Goal: Information Seeking & Learning: Learn about a topic

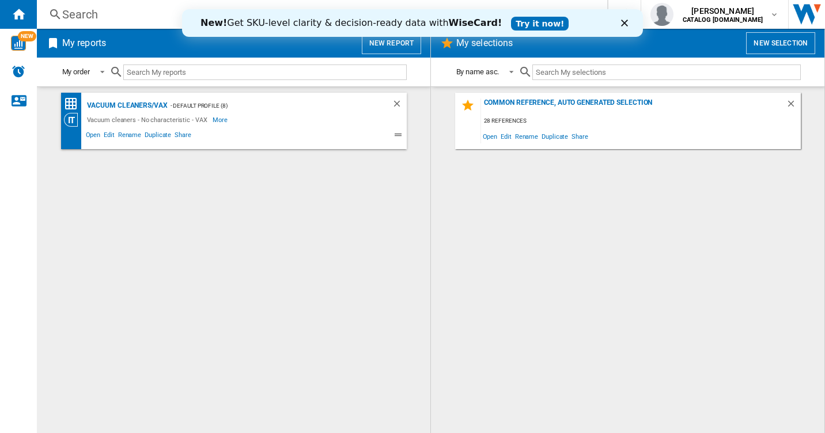
click at [101, 16] on div "Search" at bounding box center [319, 14] width 515 height 16
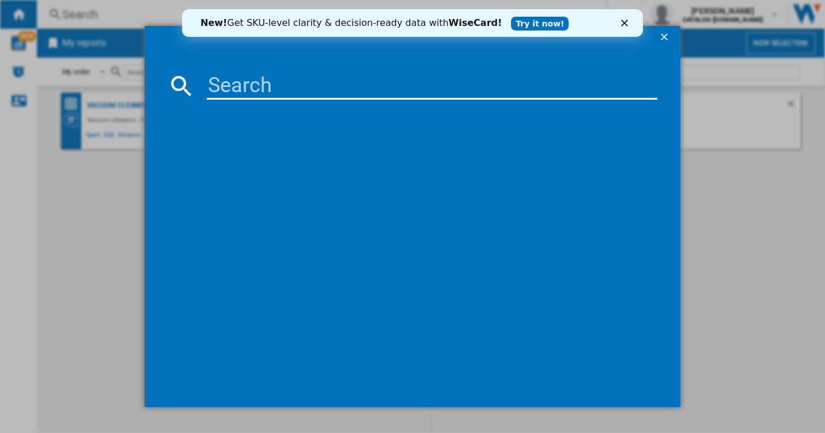
click at [267, 82] on input at bounding box center [432, 86] width 451 height 28
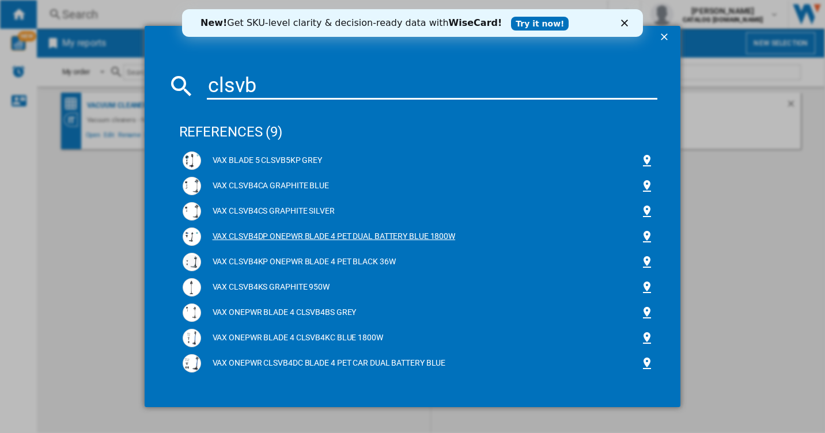
type input "clsvb"
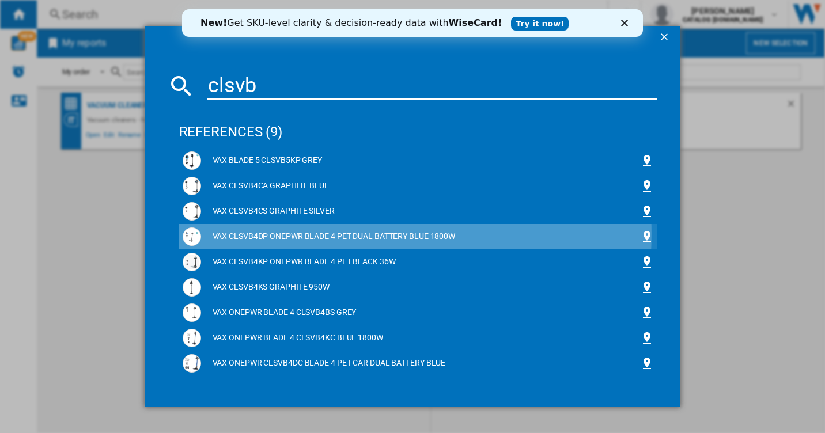
click at [275, 234] on div "VAX CLSVB4DP ONEPWR BLADE 4 PET DUAL BATTERY BLUE 1800W" at bounding box center [420, 237] width 439 height 12
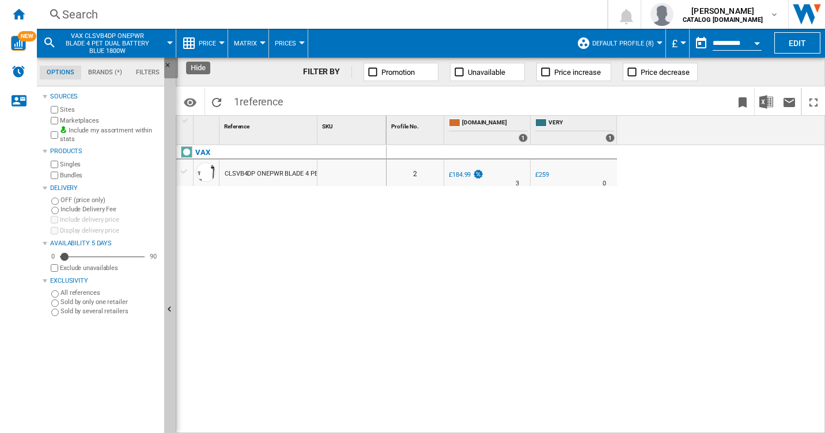
click at [165, 65] on ng-md-icon "Hide" at bounding box center [171, 69] width 14 height 14
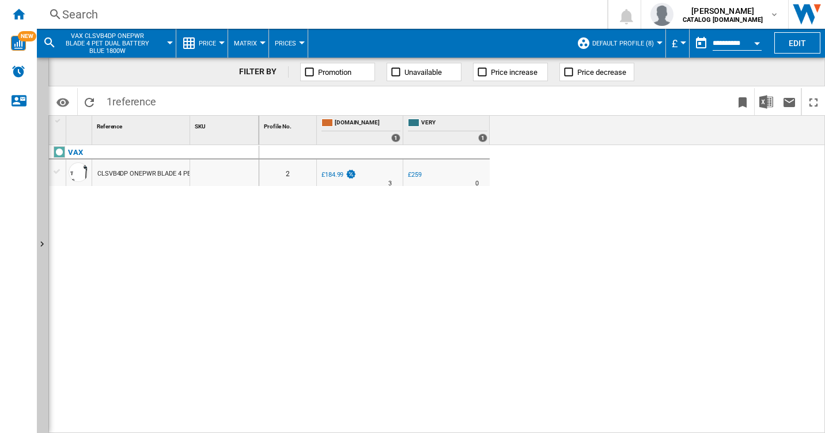
click at [755, 37] on button "Open calendar" at bounding box center [756, 41] width 21 height 21
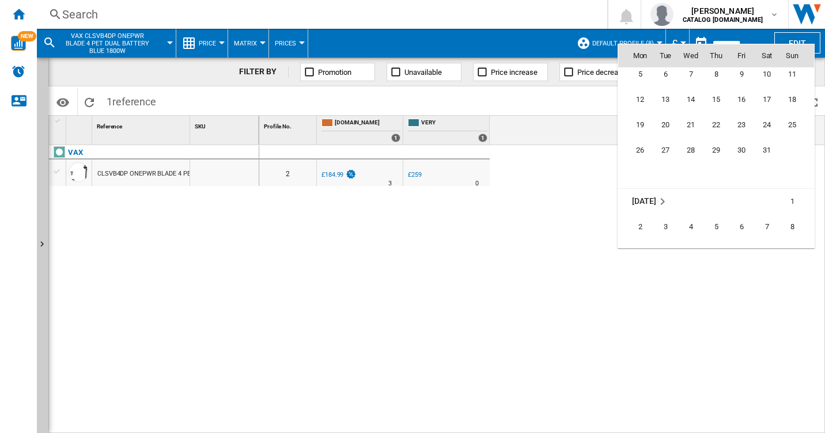
scroll to position [4918, 0]
click at [763, 150] on span "31" at bounding box center [766, 147] width 23 height 23
type input "**********"
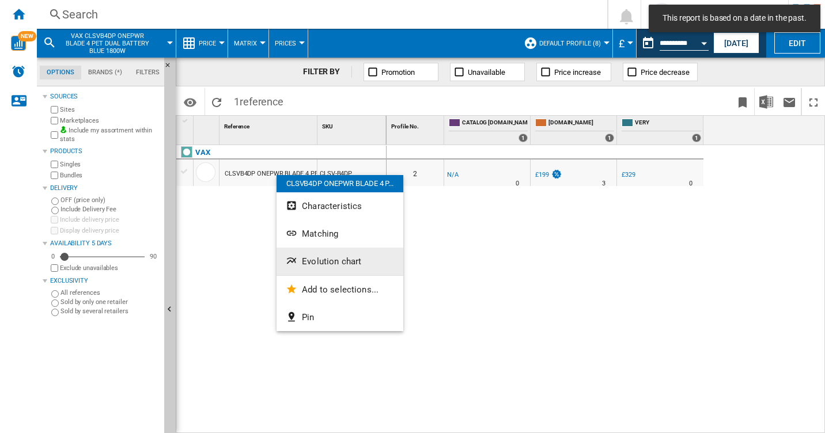
click at [330, 260] on span "Evolution chart" at bounding box center [331, 261] width 59 height 10
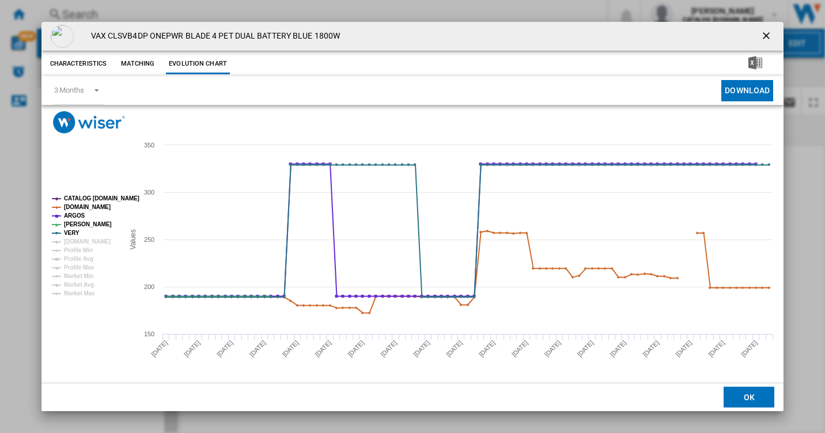
click at [78, 195] on tspan "CATALOG [DOMAIN_NAME]" at bounding box center [101, 198] width 75 height 6
click at [75, 206] on tspan "[DOMAIN_NAME]" at bounding box center [87, 207] width 47 height 6
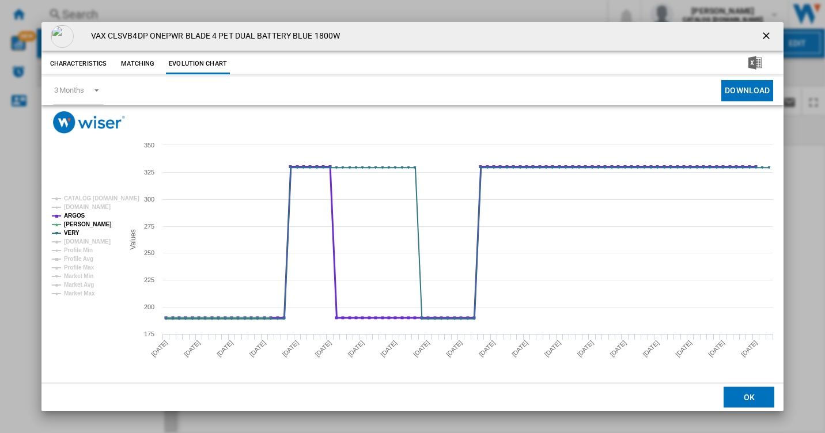
click at [73, 216] on tspan "ARGOS" at bounding box center [74, 216] width 21 height 6
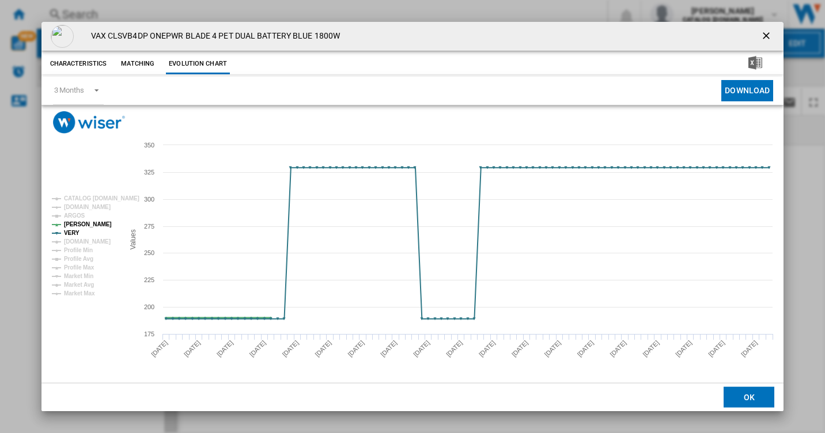
click at [74, 227] on tspan "[PERSON_NAME]" at bounding box center [88, 224] width 48 height 6
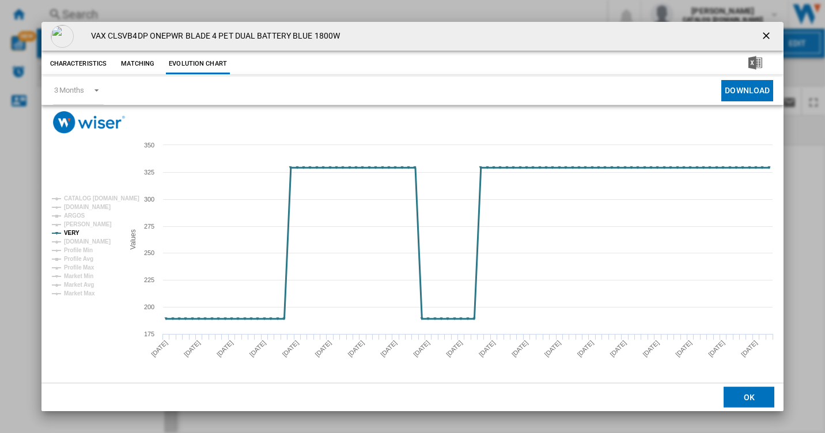
click at [73, 235] on tspan "VERY" at bounding box center [72, 233] width 16 height 6
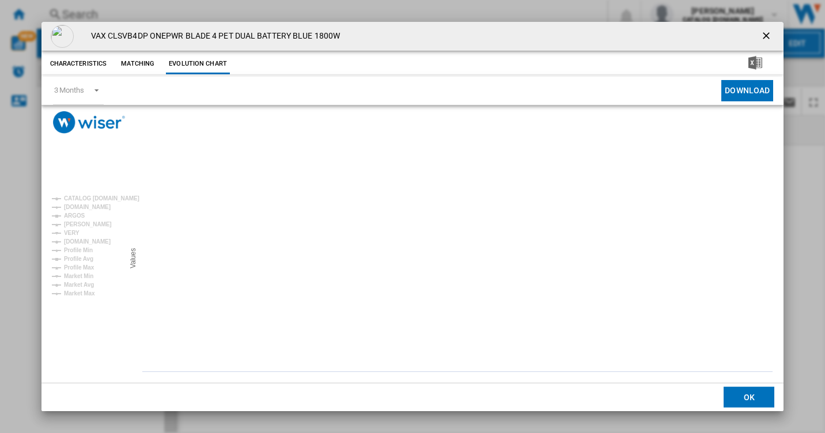
click at [765, 35] on ng-md-icon "getI18NText('BUTTONS.CLOSE_DIALOG')" at bounding box center [767, 37] width 14 height 14
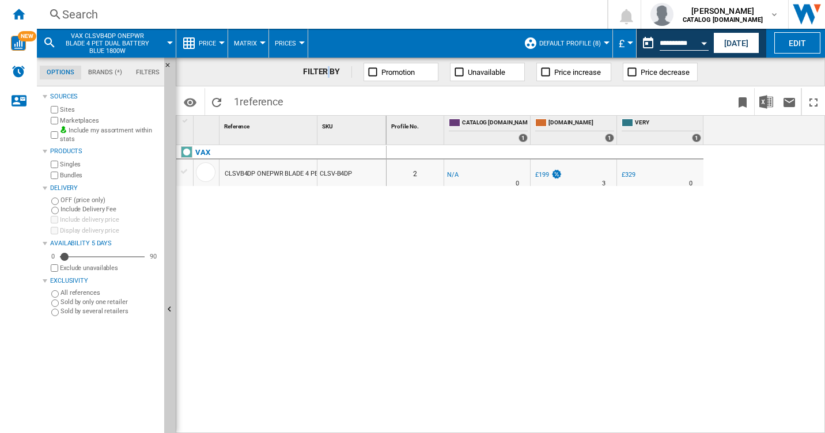
click at [329, 74] on div "FILTER BY" at bounding box center [327, 72] width 49 height 12
click at [778, 13] on md-icon "button" at bounding box center [773, 14] width 9 height 9
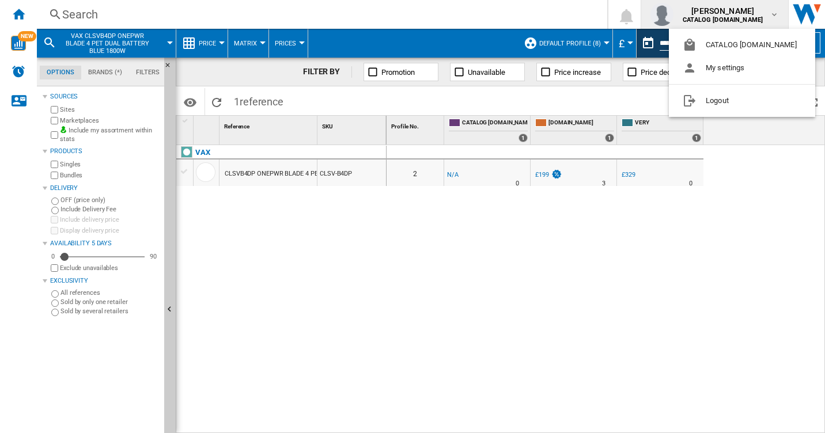
click at [85, 14] on md-backdrop at bounding box center [412, 216] width 825 height 433
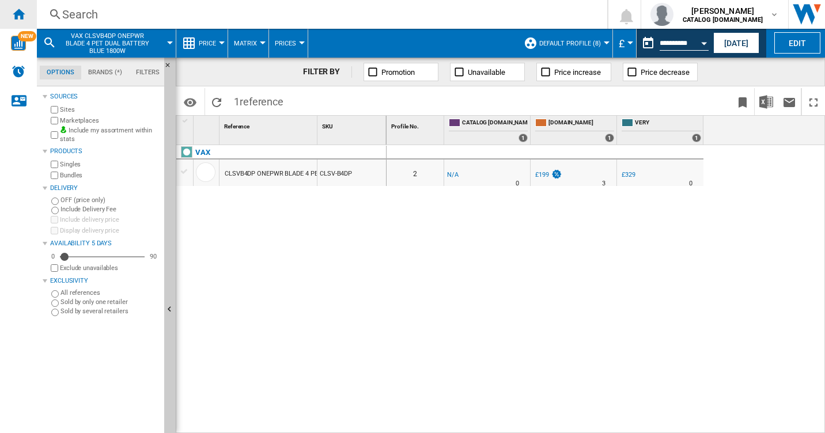
click at [21, 17] on ng-md-icon "Home" at bounding box center [19, 14] width 14 height 14
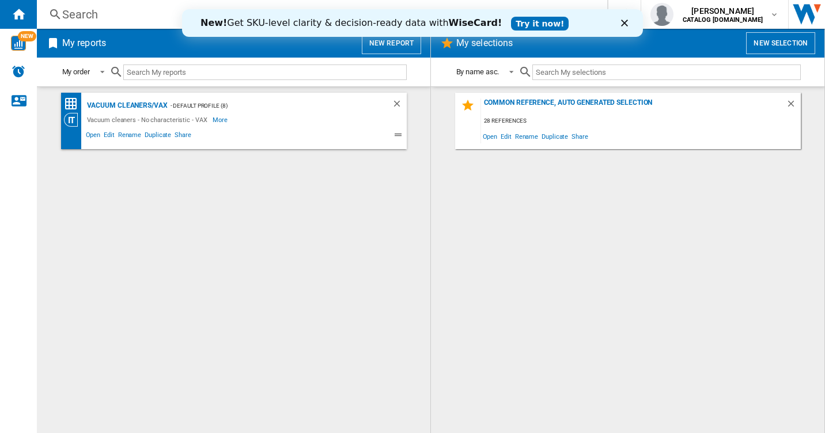
click at [303, 124] on div "Vacuum cleaners - No characteristic - [GEOGRAPHIC_DATA] More Less" at bounding box center [224, 120] width 320 height 14
click at [136, 104] on div "Vacuum cleaners/VAX" at bounding box center [126, 105] width 84 height 14
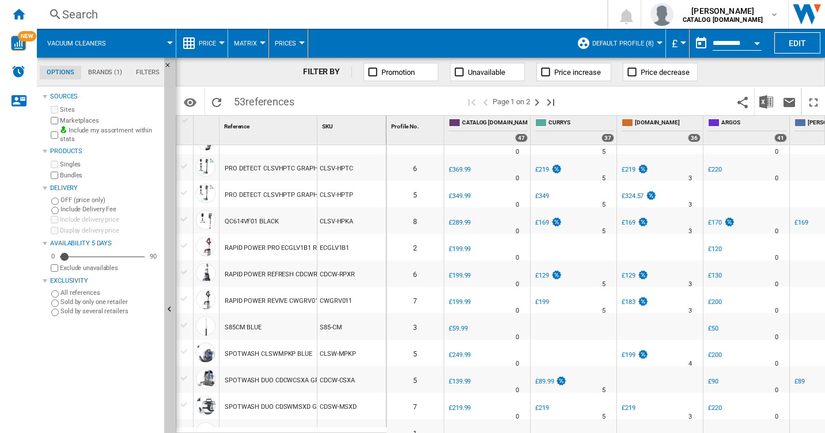
scroll to position [1057, 0]
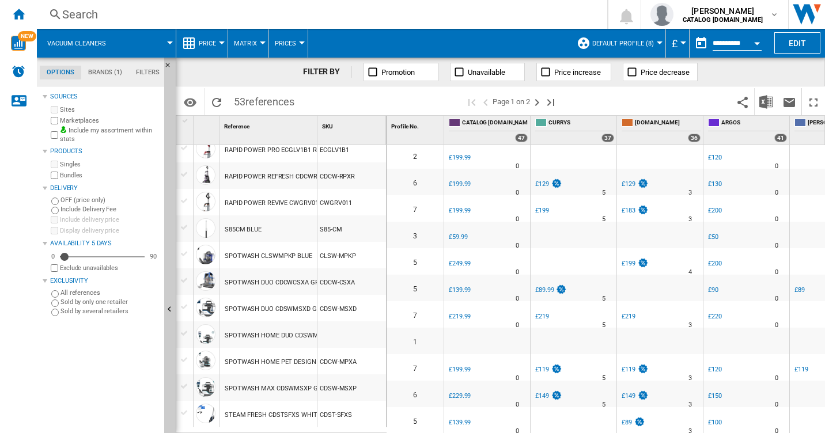
click at [75, 13] on div "Search" at bounding box center [319, 14] width 515 height 16
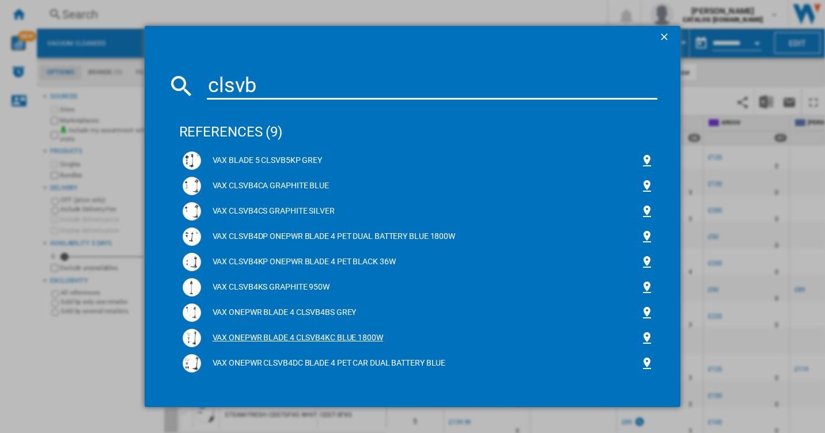
type input "clsvb"
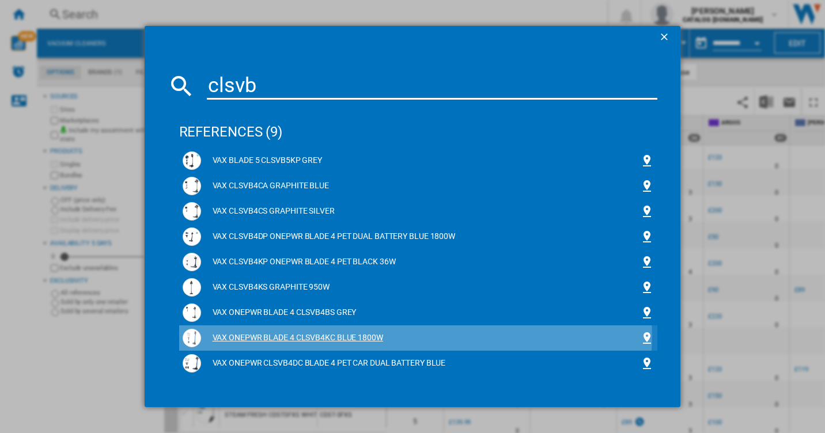
click at [339, 335] on div "VAX ONEPWR BLADE 4 CLSVB4KC BLUE 1800W" at bounding box center [420, 338] width 439 height 12
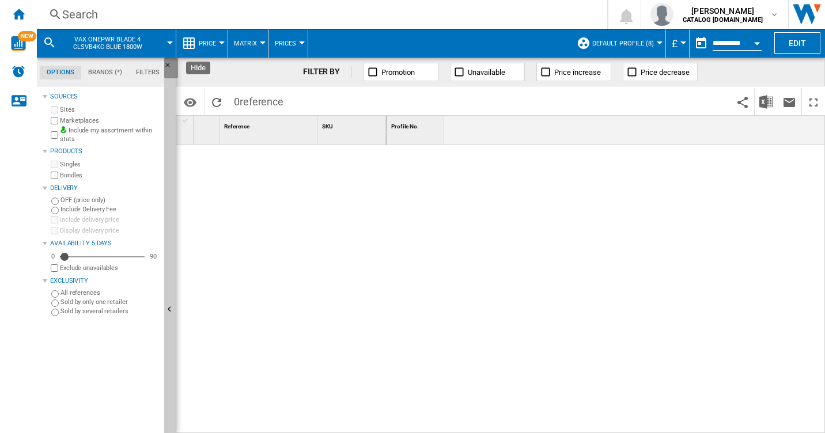
click at [170, 64] on ng-md-icon "Hide" at bounding box center [171, 69] width 14 height 14
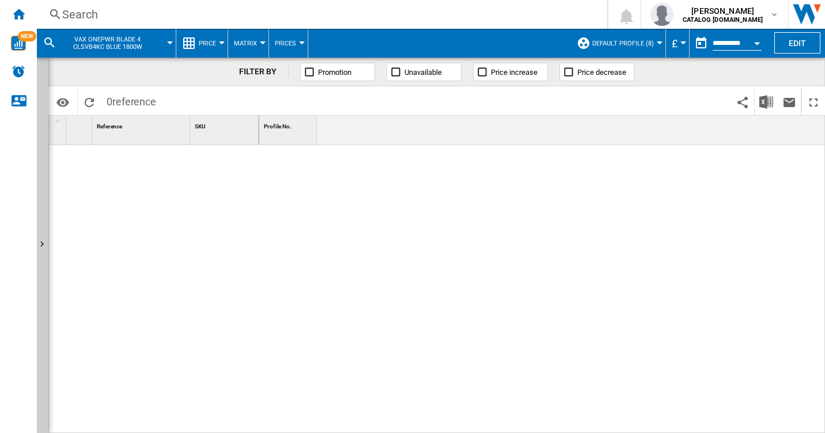
click at [756, 44] on div "Open calendar" at bounding box center [757, 43] width 6 height 3
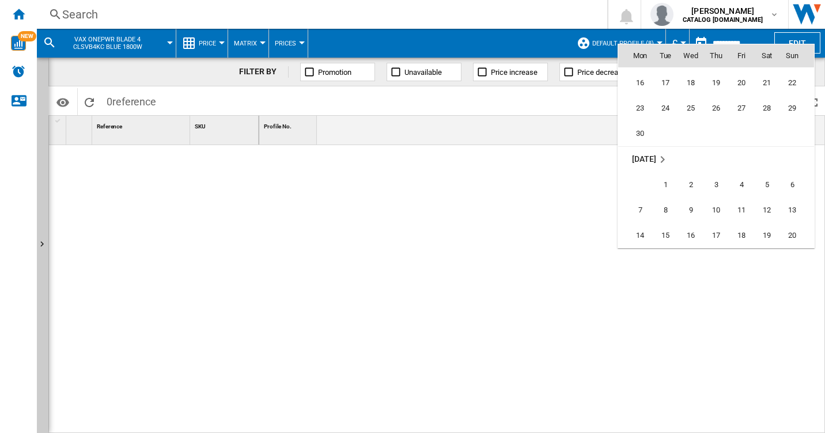
scroll to position [4918, 0]
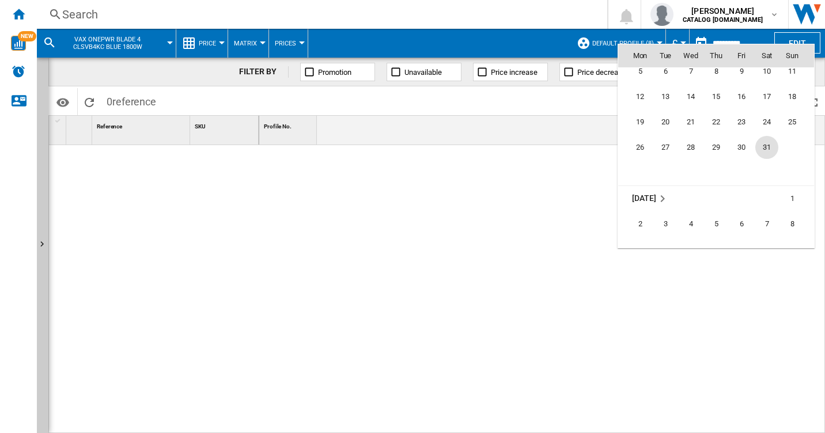
click at [771, 147] on span "31" at bounding box center [766, 147] width 23 height 23
type input "**********"
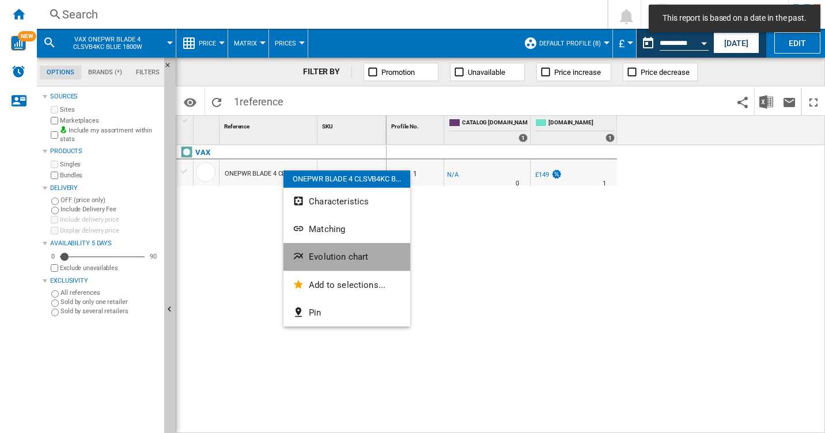
click at [327, 252] on span "Evolution chart" at bounding box center [338, 257] width 59 height 10
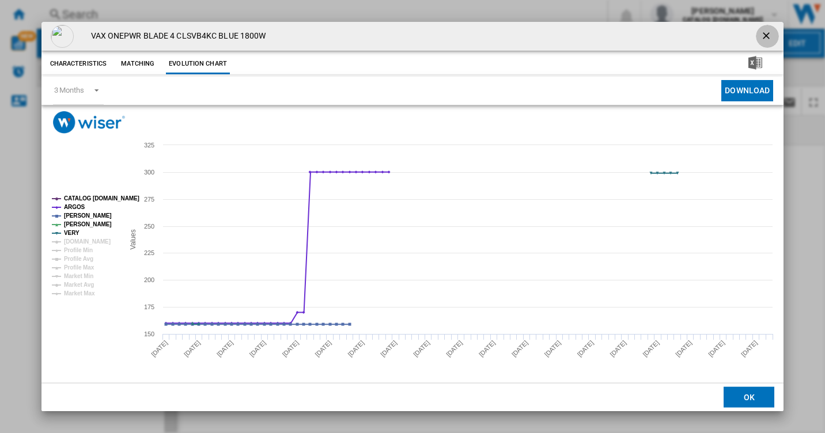
click at [770, 32] on ng-md-icon "getI18NText('BUTTONS.CLOSE_DIALOG')" at bounding box center [767, 37] width 14 height 14
